Goal: Transaction & Acquisition: Purchase product/service

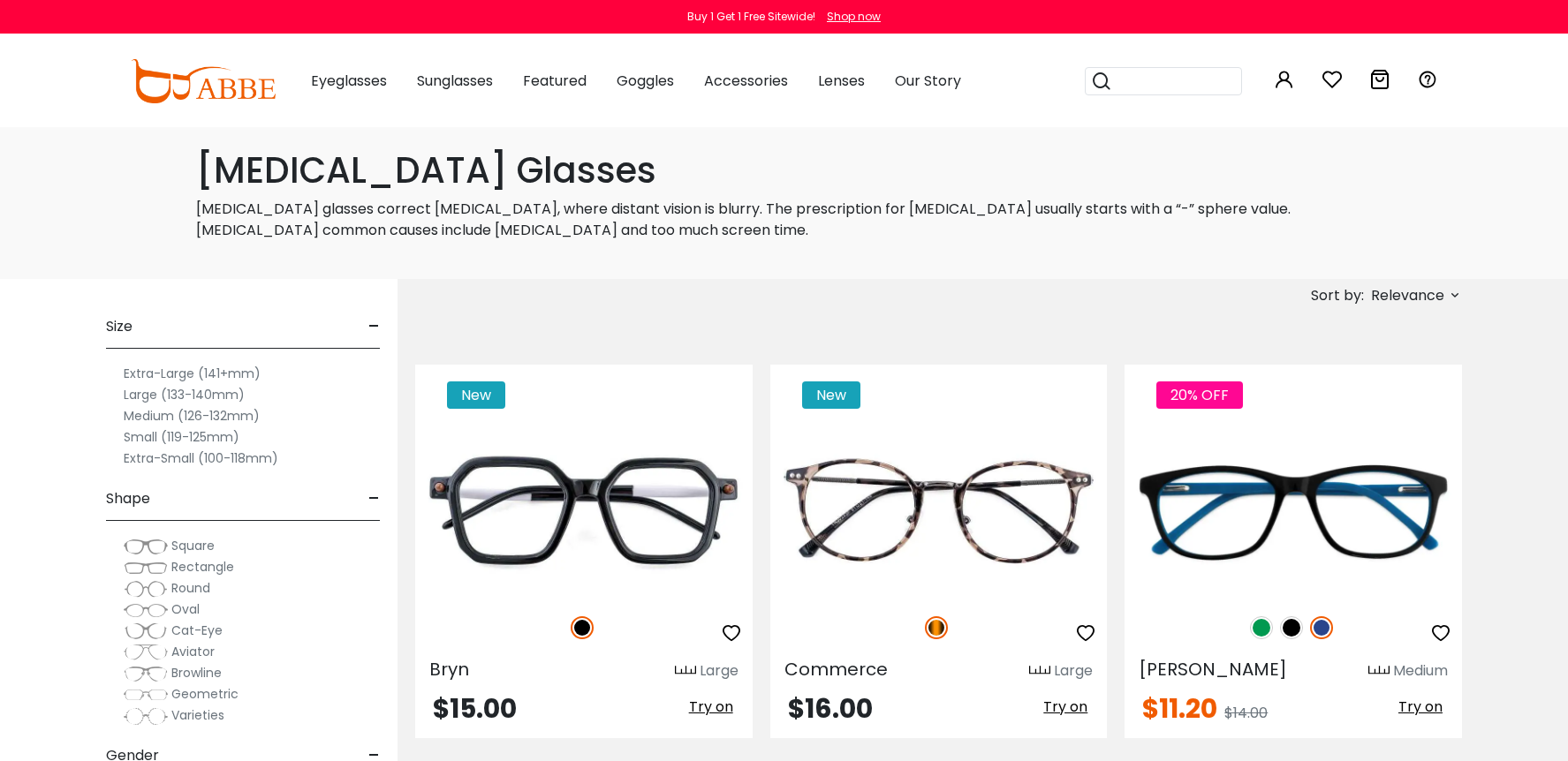
click at [175, 374] on label "Extra-Large (141+mm)" at bounding box center [192, 374] width 137 height 22
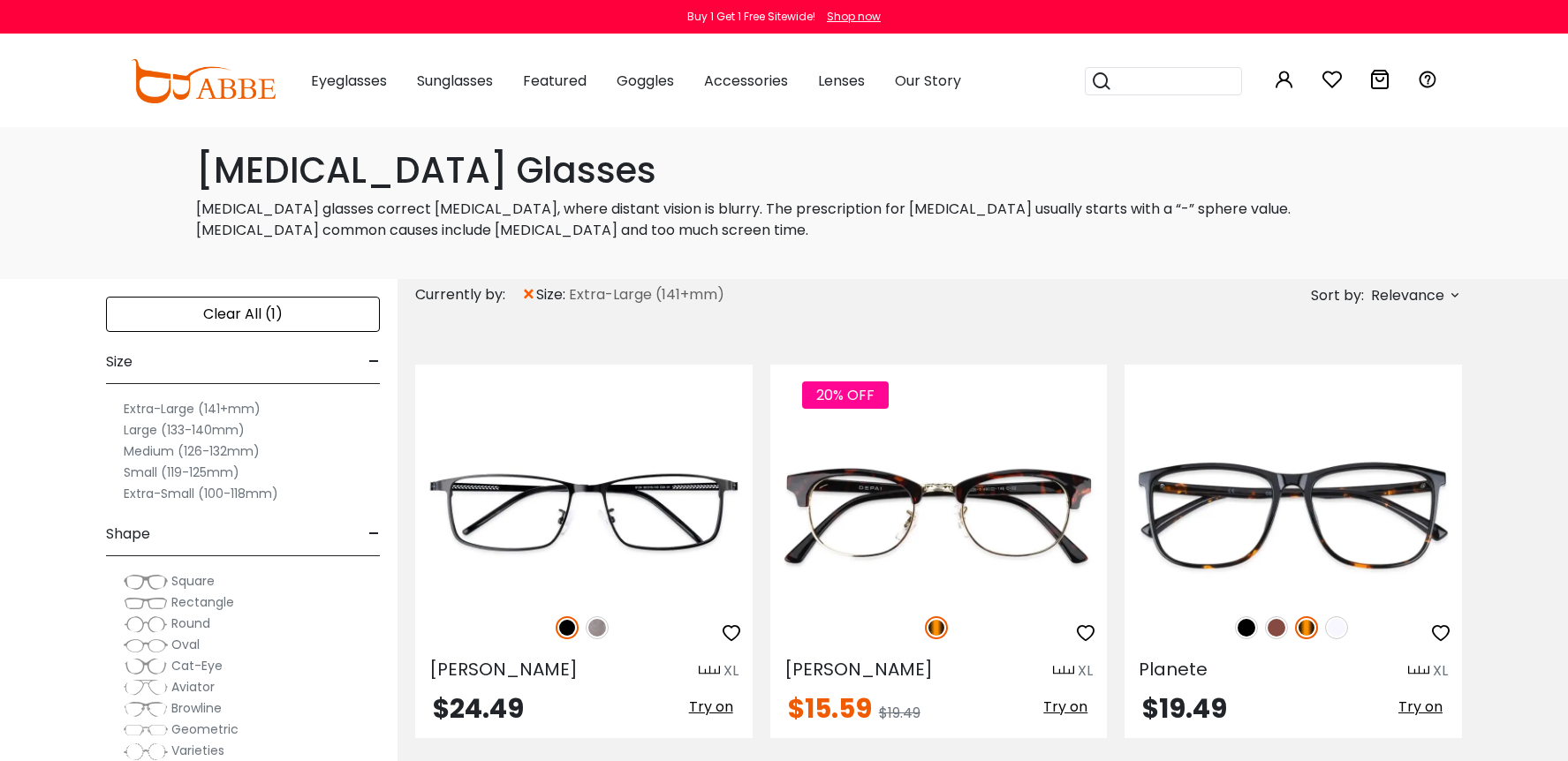
click at [161, 409] on label "Extra-Large (141+mm)" at bounding box center [192, 410] width 137 height 22
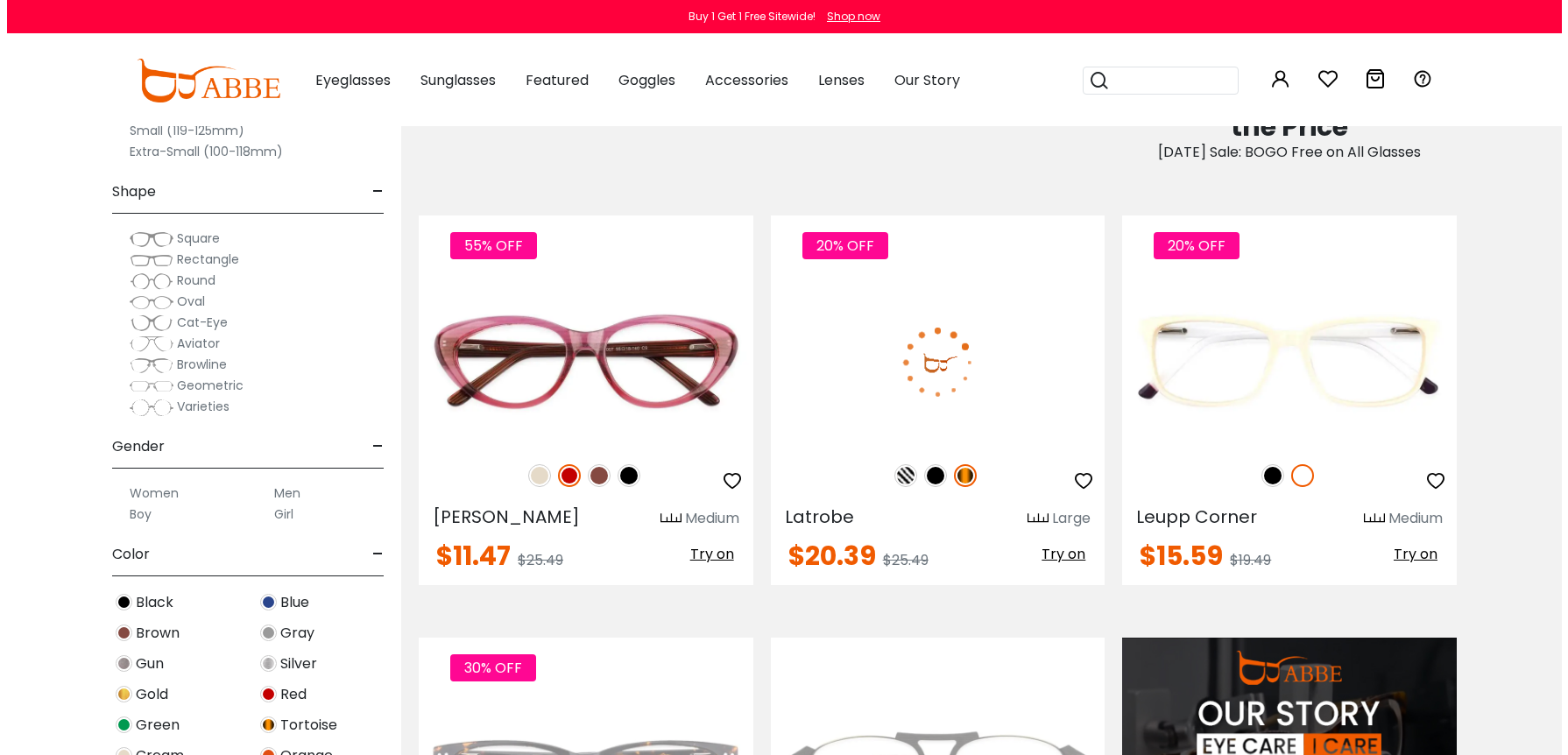
scroll to position [1052, 0]
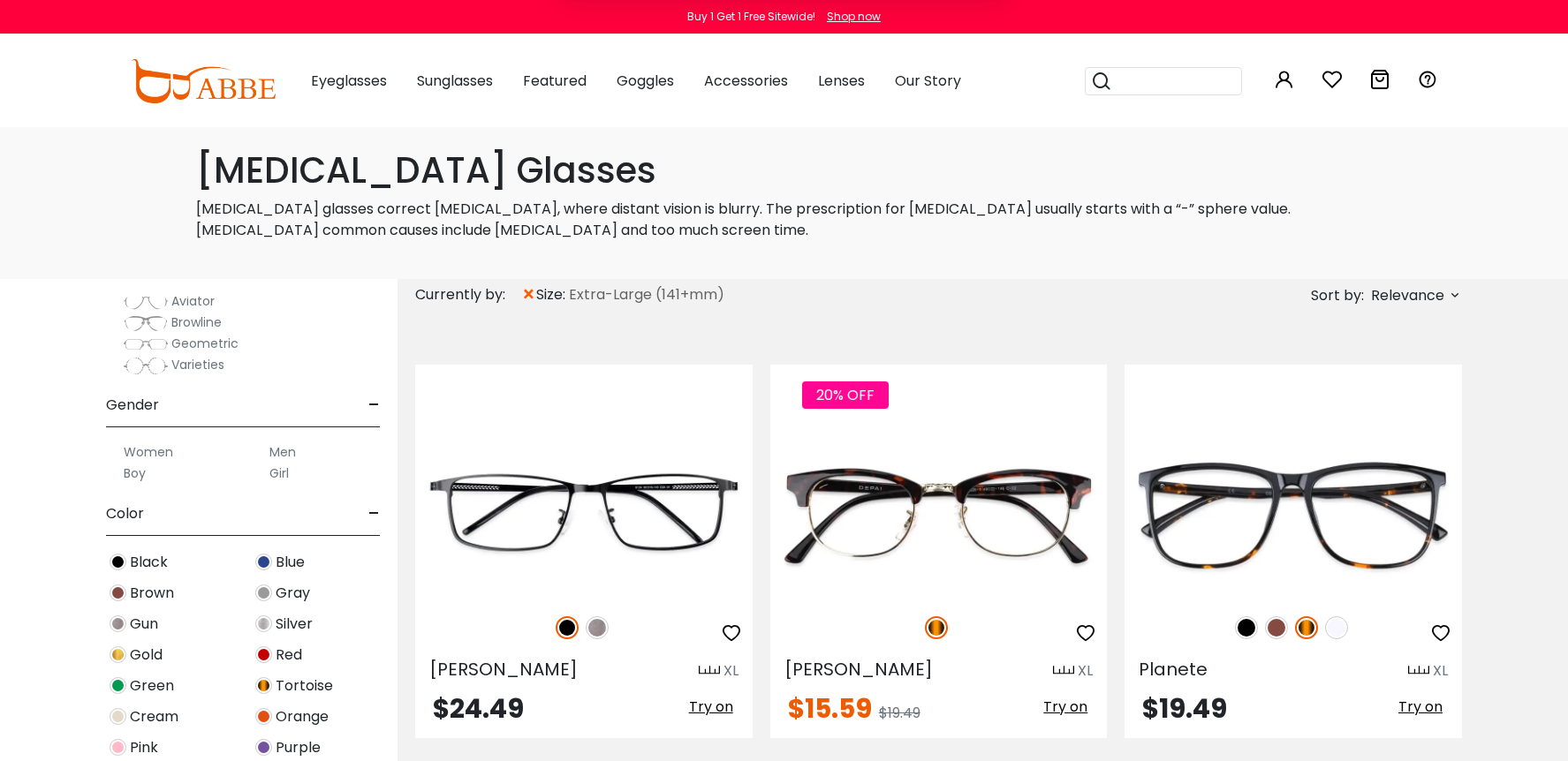
scroll to position [442, 0]
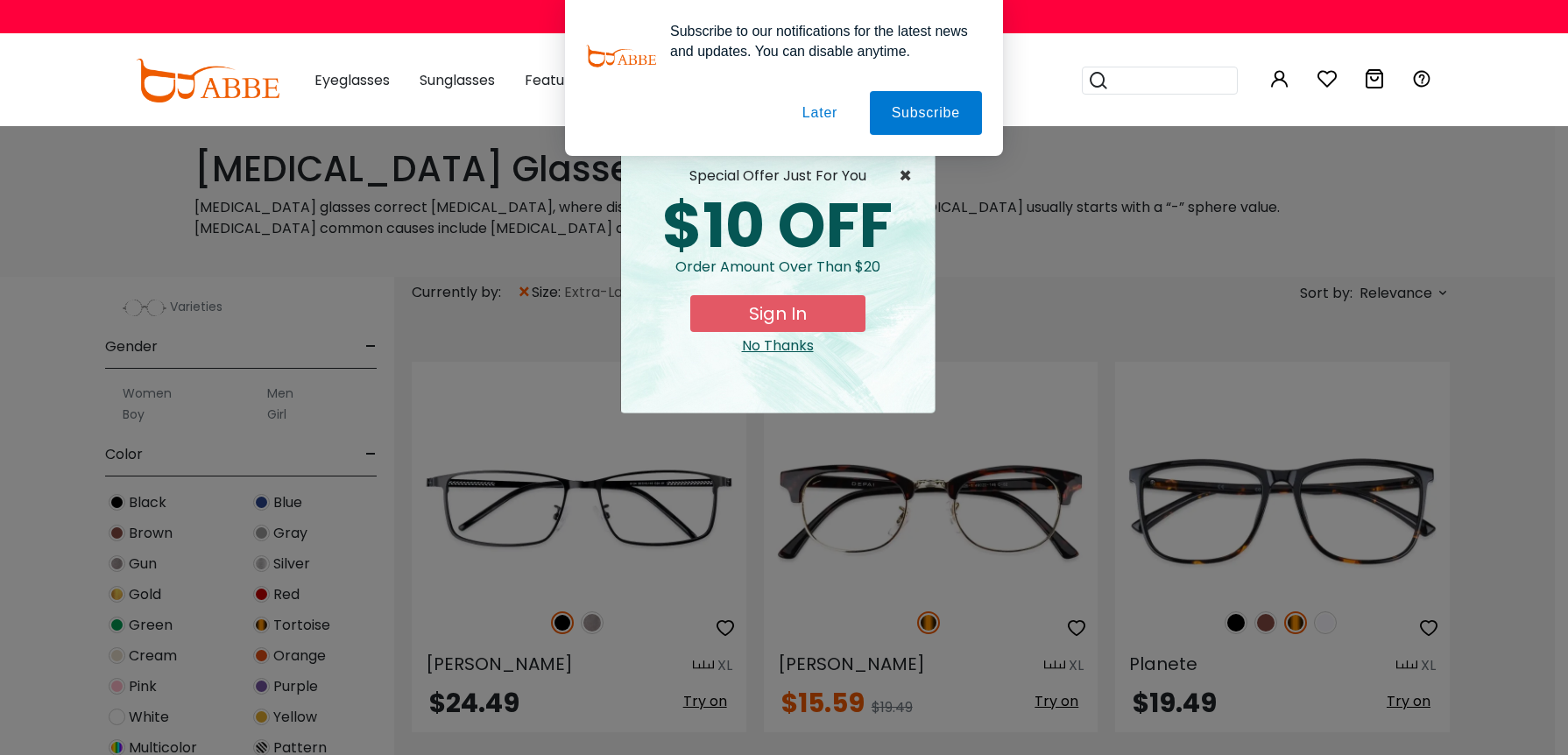
click at [908, 171] on span "×" at bounding box center [909, 177] width 21 height 21
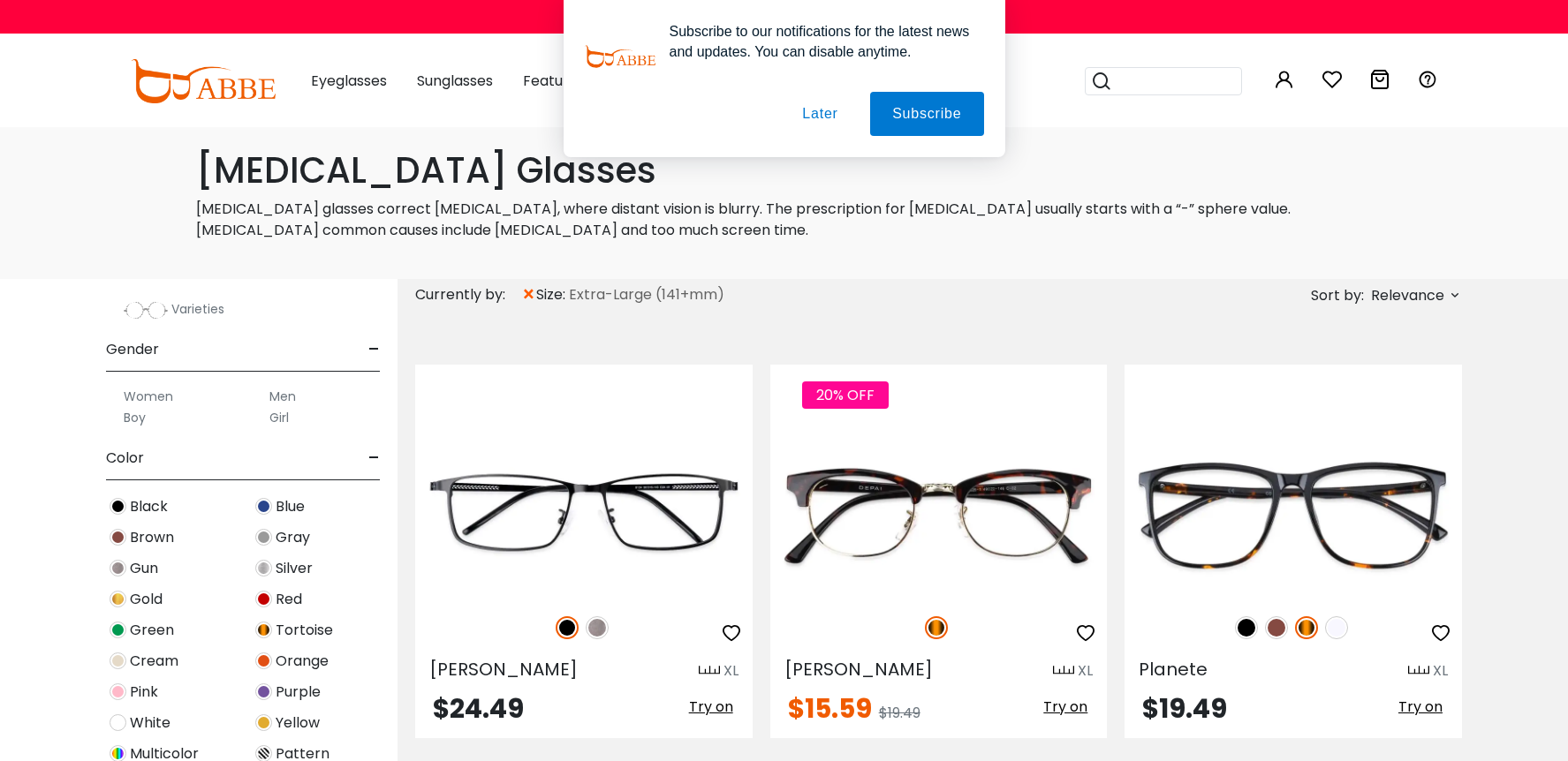
click at [0, 0] on button "Later" at bounding box center [0, 0] width 0 height 0
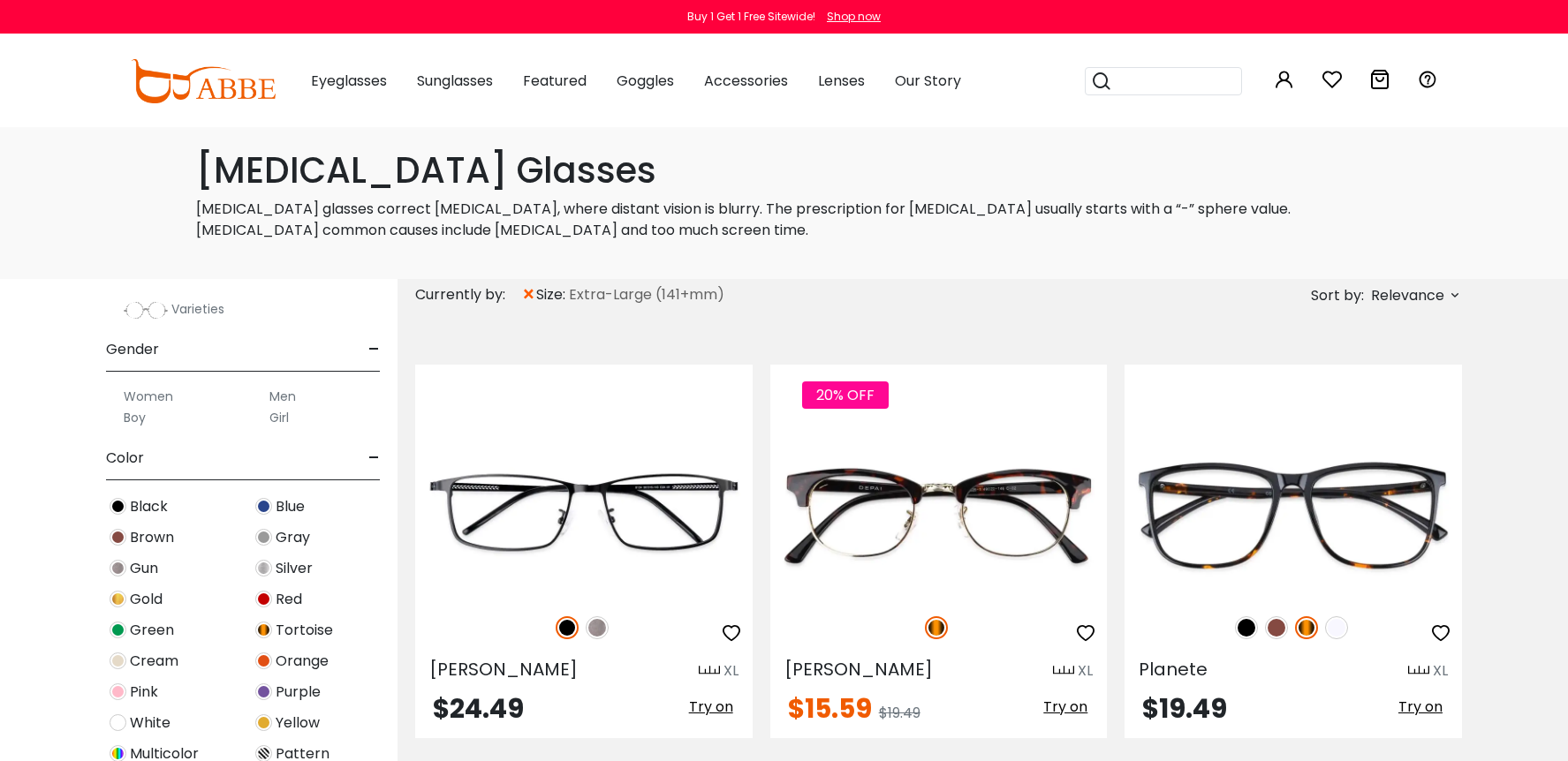
click at [281, 393] on label "Men" at bounding box center [283, 397] width 27 height 22
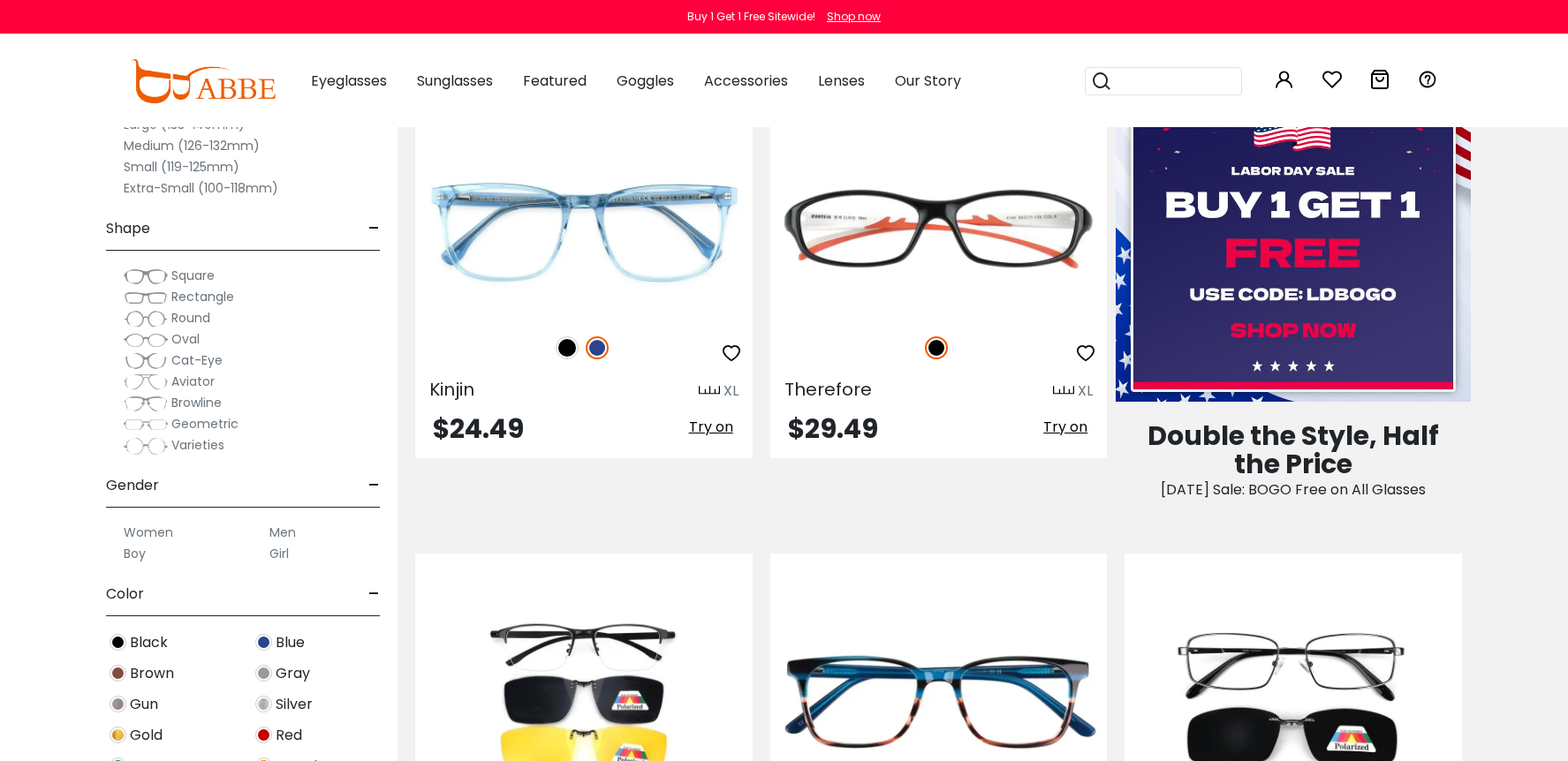
scroll to position [972, 0]
